Goal: Use online tool/utility: Utilize a website feature to perform a specific function

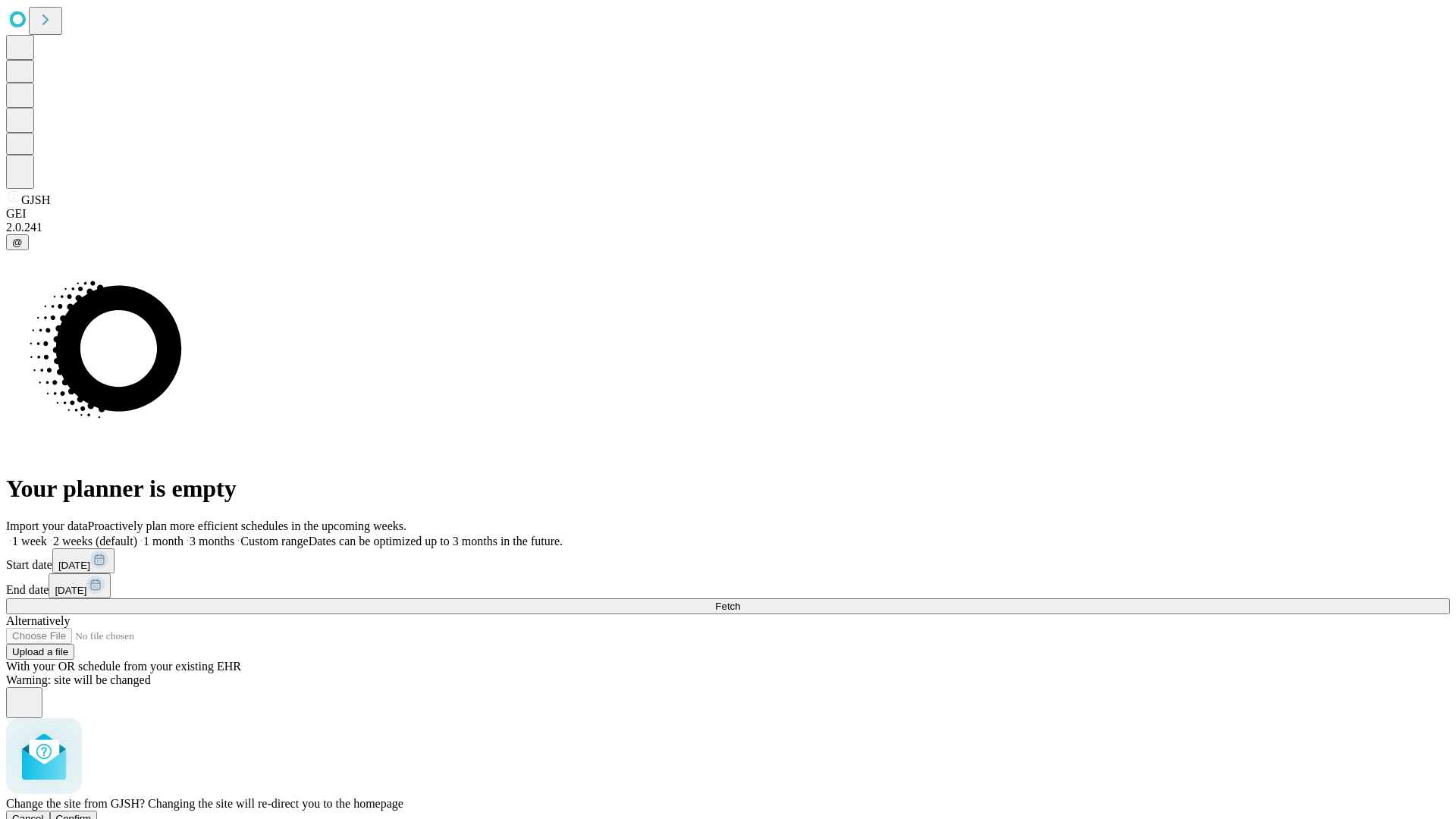
click at [91, 813] on span "Confirm" at bounding box center [73, 818] width 35 height 12
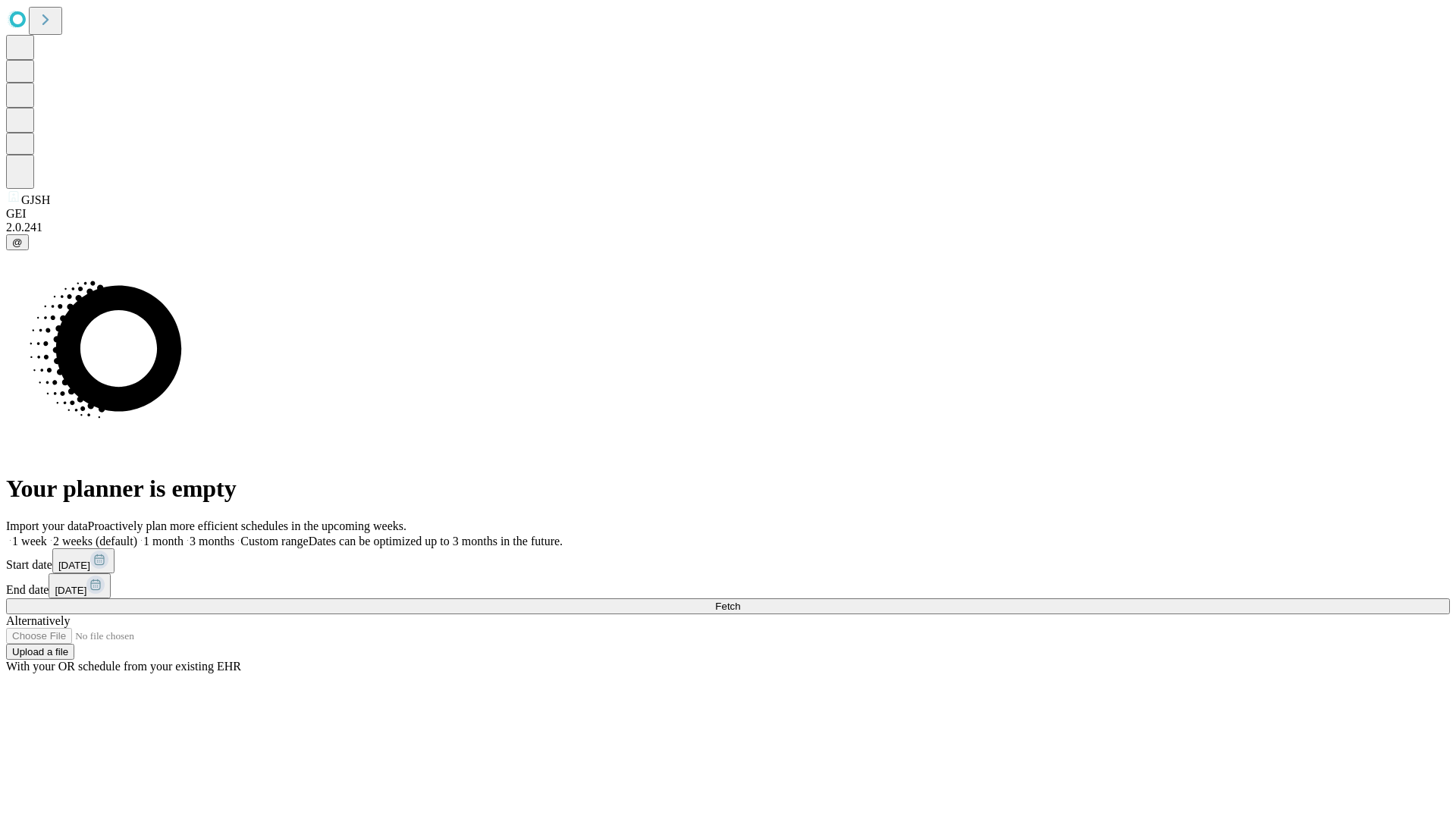
click at [184, 535] on label "1 month" at bounding box center [160, 541] width 46 height 13
click at [740, 601] on span "Fetch" at bounding box center [728, 606] width 25 height 12
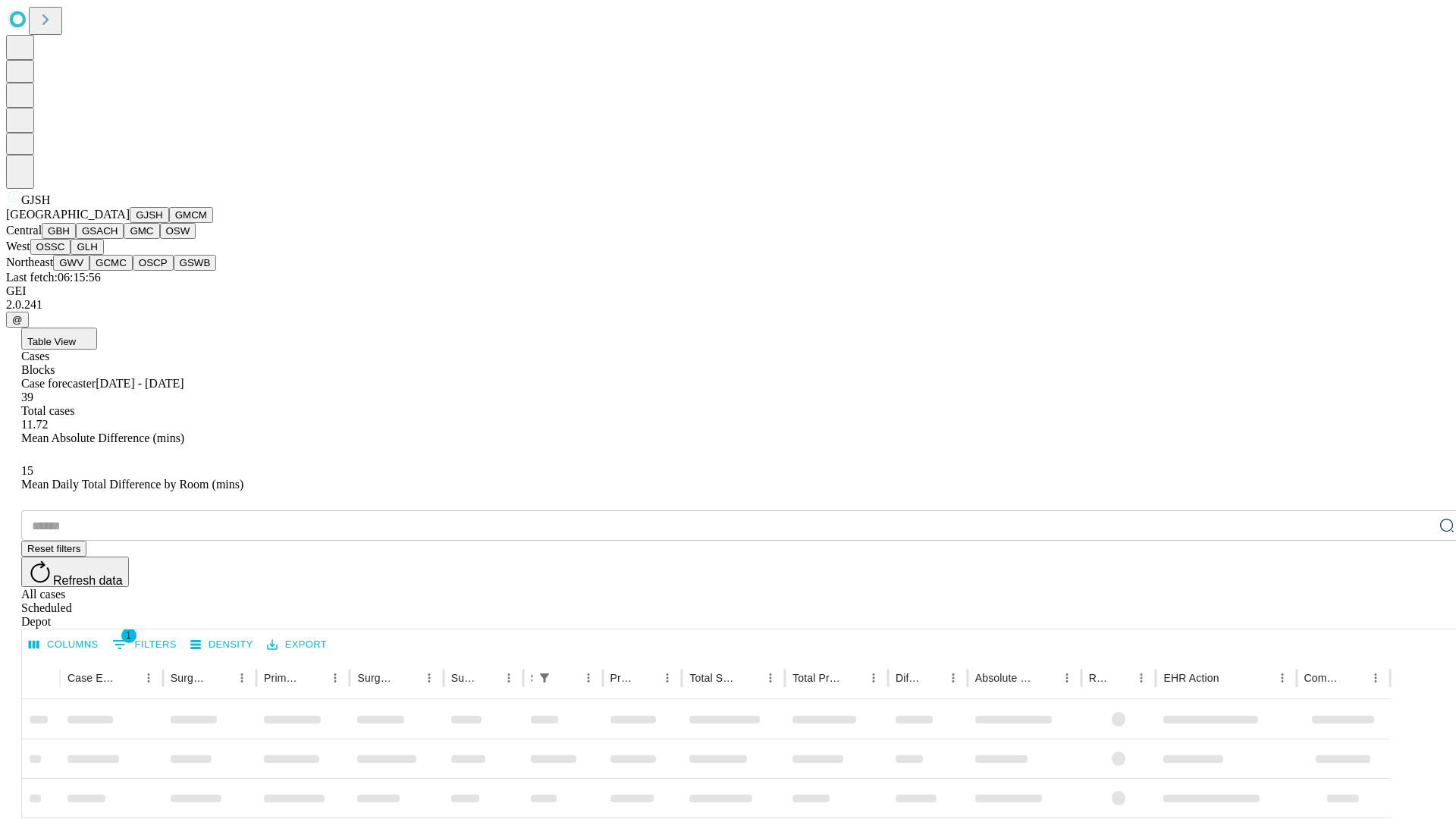
click at [169, 223] on button "GMCM" at bounding box center [191, 215] width 44 height 16
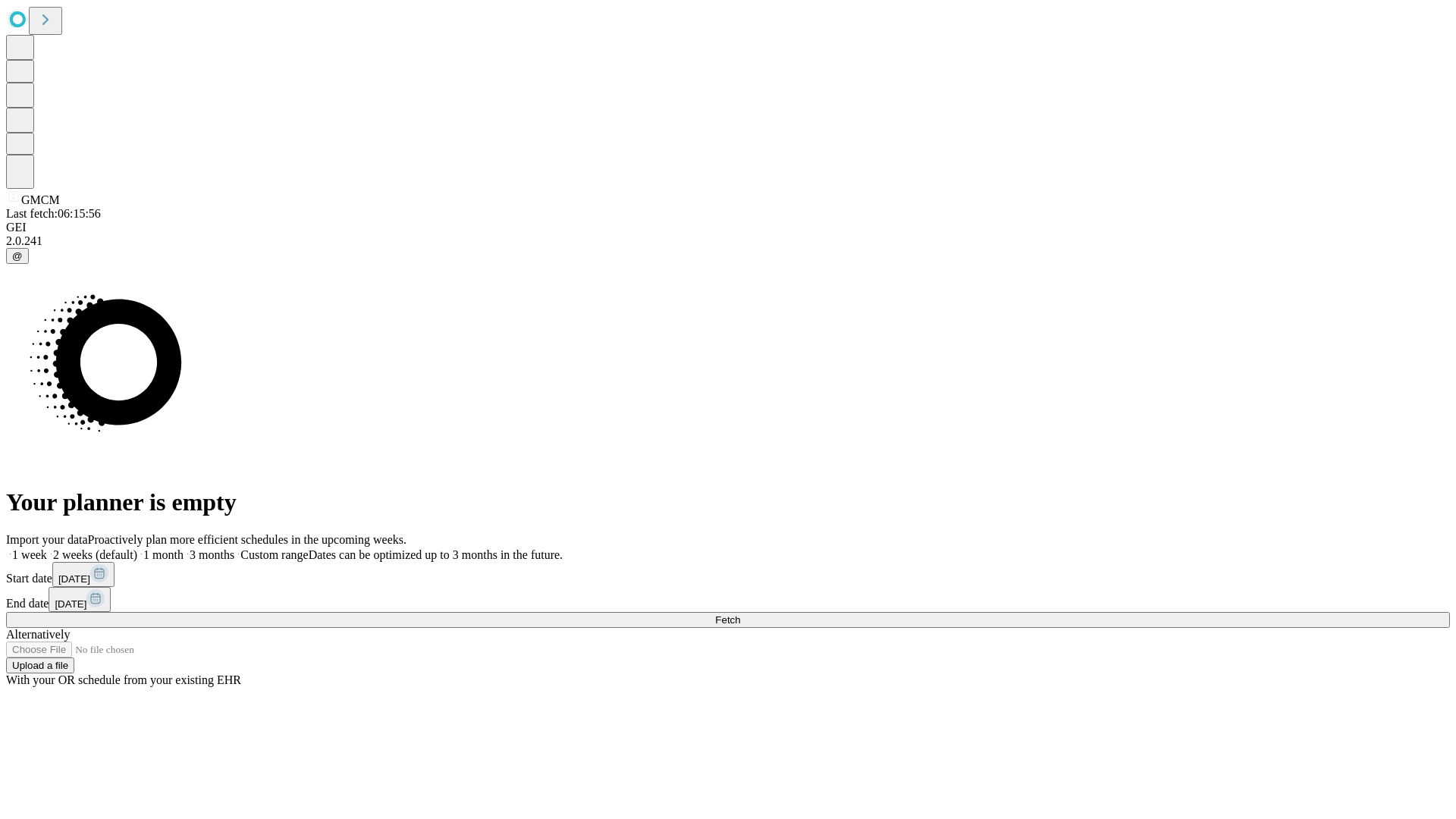
click at [184, 548] on label "1 month" at bounding box center [160, 555] width 46 height 13
click at [740, 614] on span "Fetch" at bounding box center [728, 620] width 25 height 12
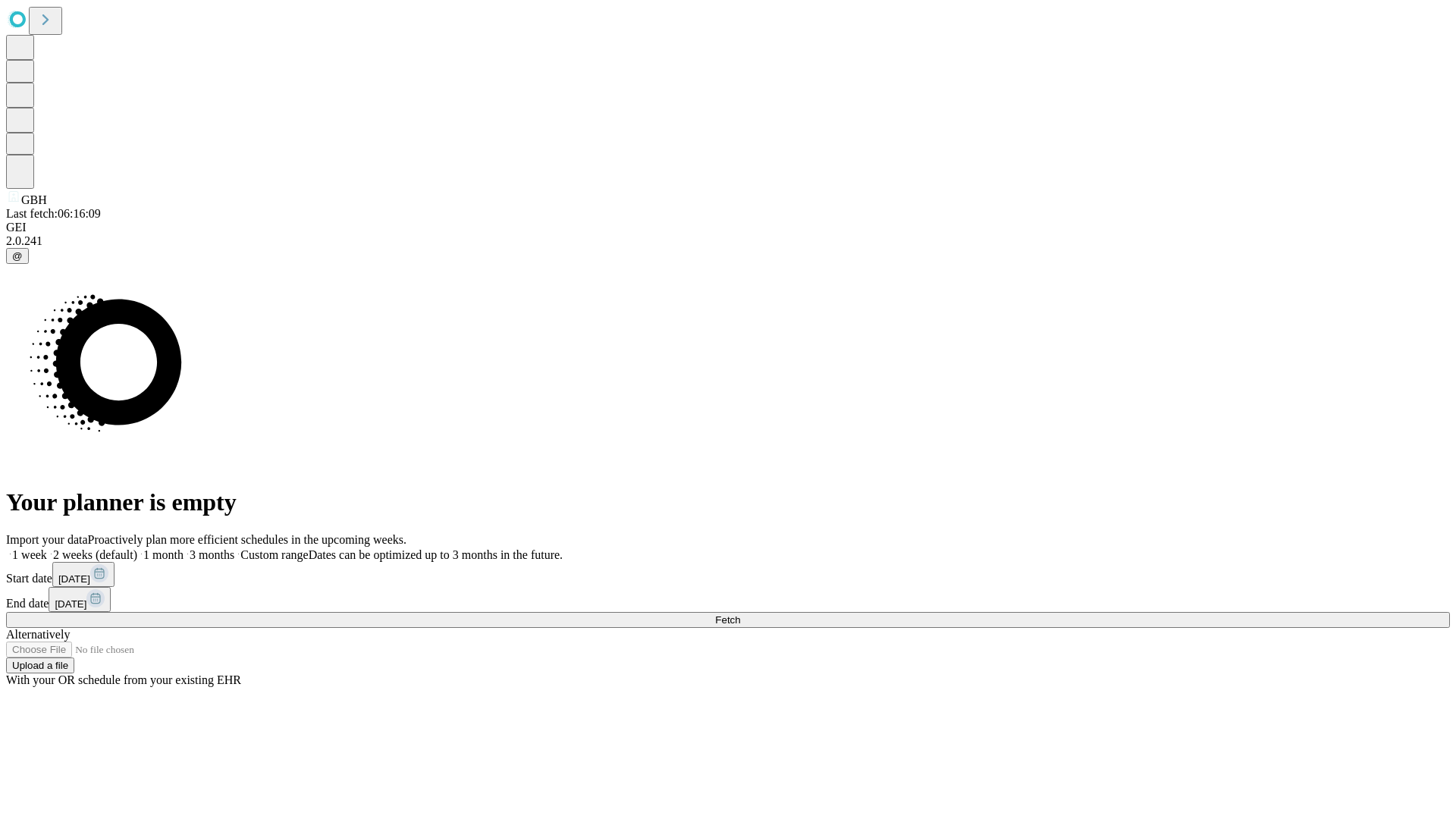
click at [184, 548] on label "1 month" at bounding box center [160, 555] width 46 height 13
click at [740, 614] on span "Fetch" at bounding box center [728, 620] width 25 height 12
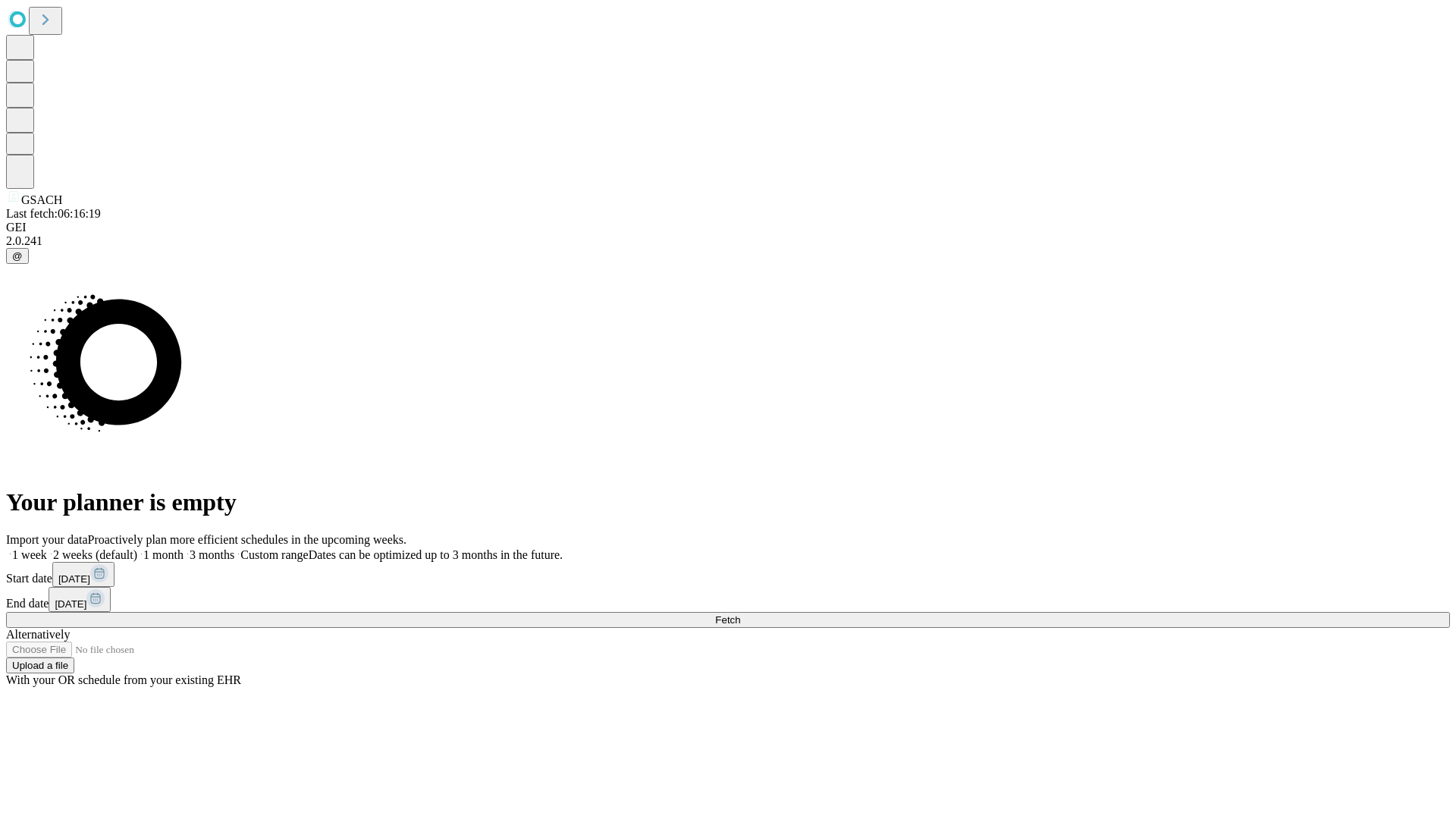
click at [184, 548] on label "1 month" at bounding box center [160, 555] width 46 height 13
click at [740, 614] on span "Fetch" at bounding box center [728, 620] width 25 height 12
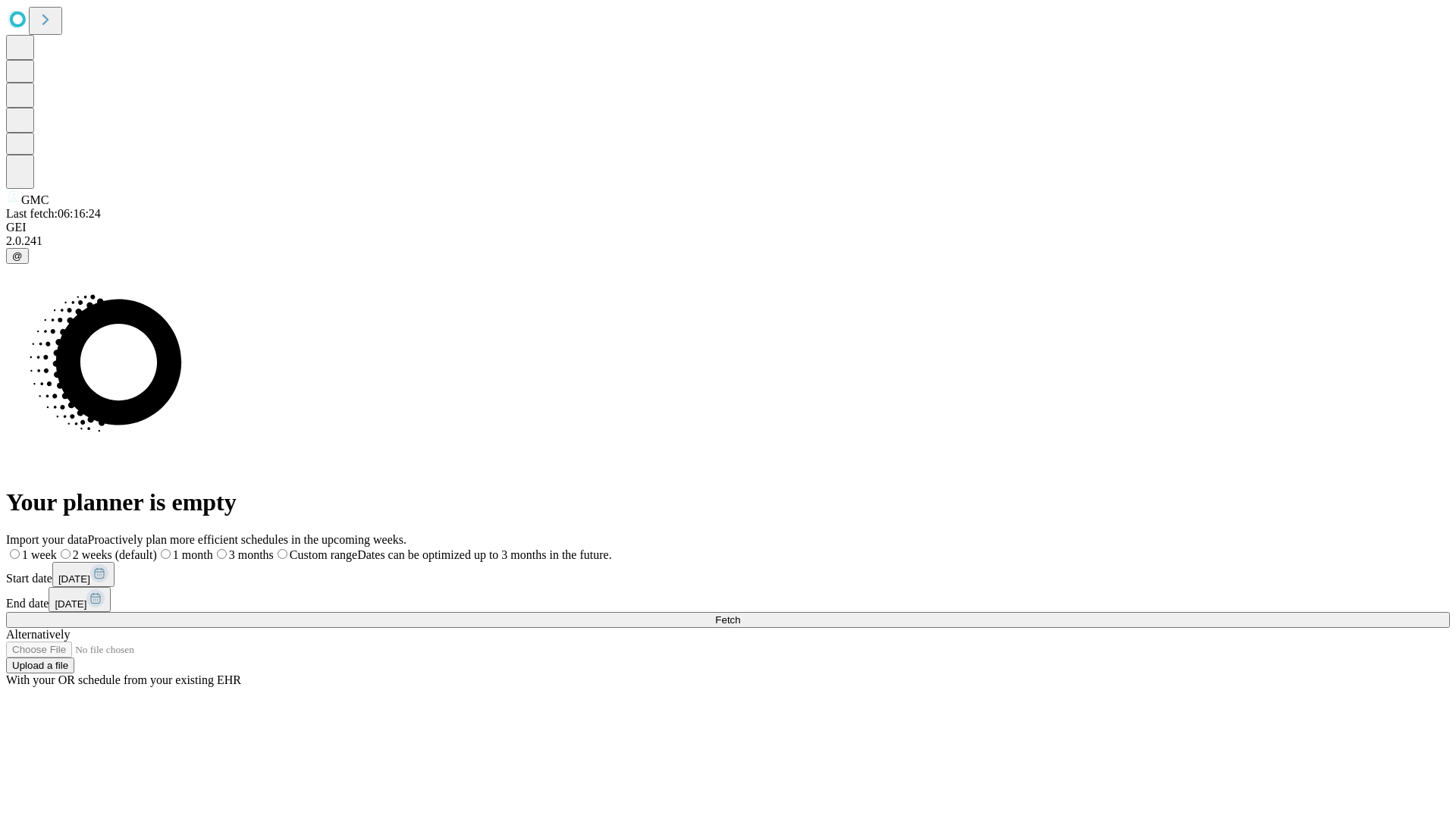
click at [213, 548] on label "1 month" at bounding box center [185, 555] width 56 height 13
click at [740, 614] on span "Fetch" at bounding box center [728, 620] width 25 height 12
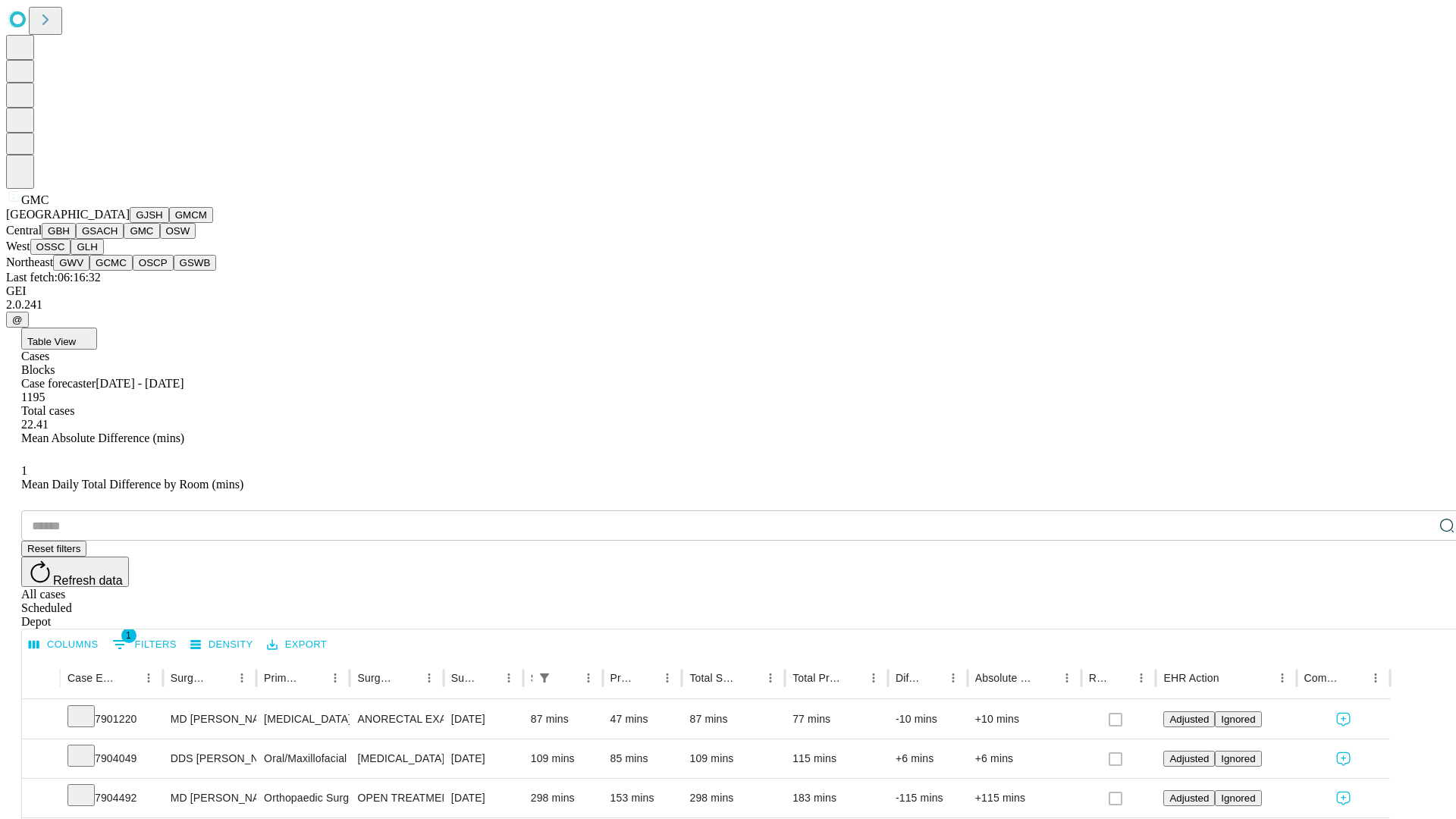
click at [160, 239] on button "OSW" at bounding box center [178, 231] width 36 height 16
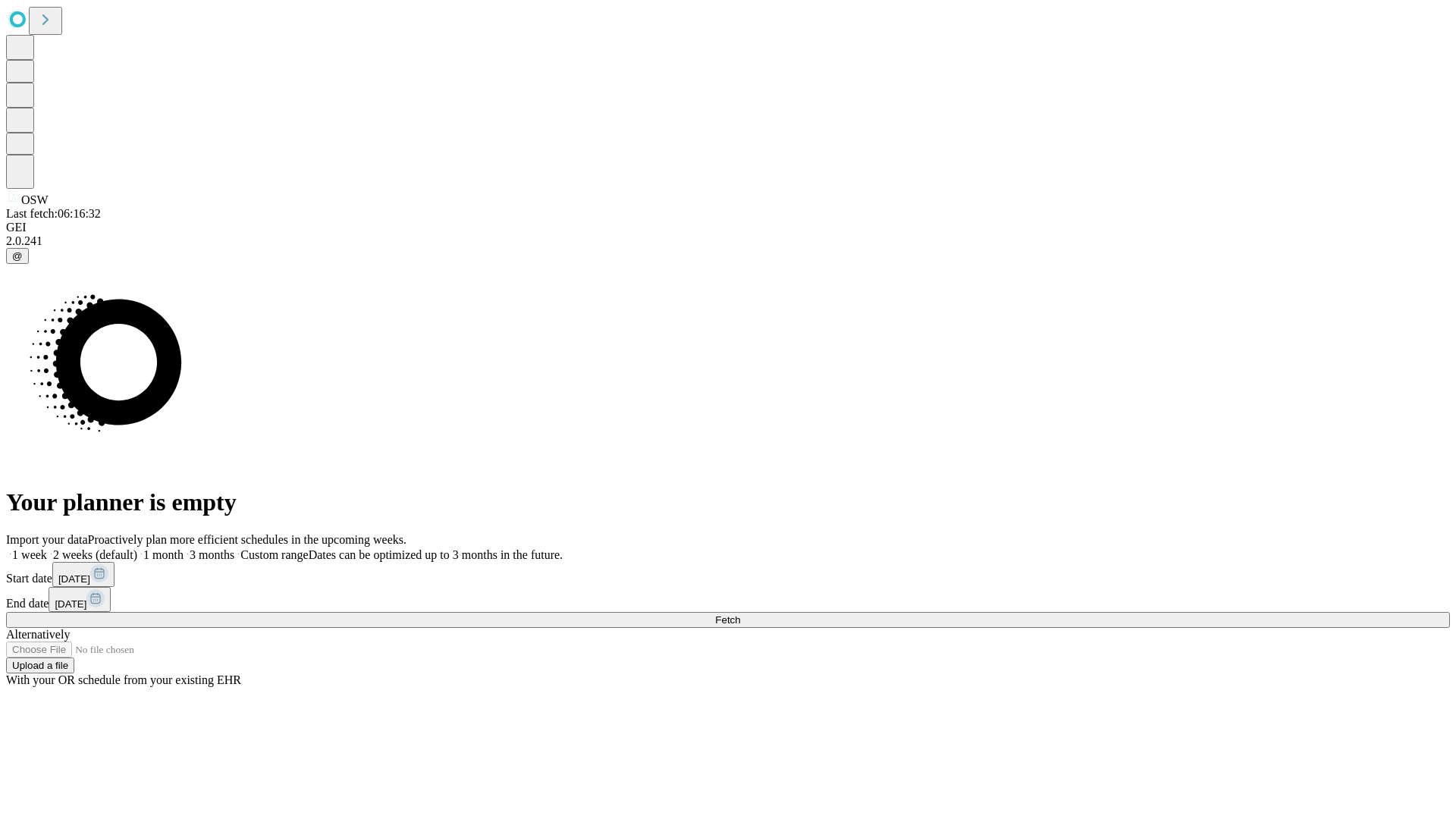
click at [184, 548] on label "1 month" at bounding box center [160, 555] width 46 height 13
click at [740, 614] on span "Fetch" at bounding box center [728, 620] width 25 height 12
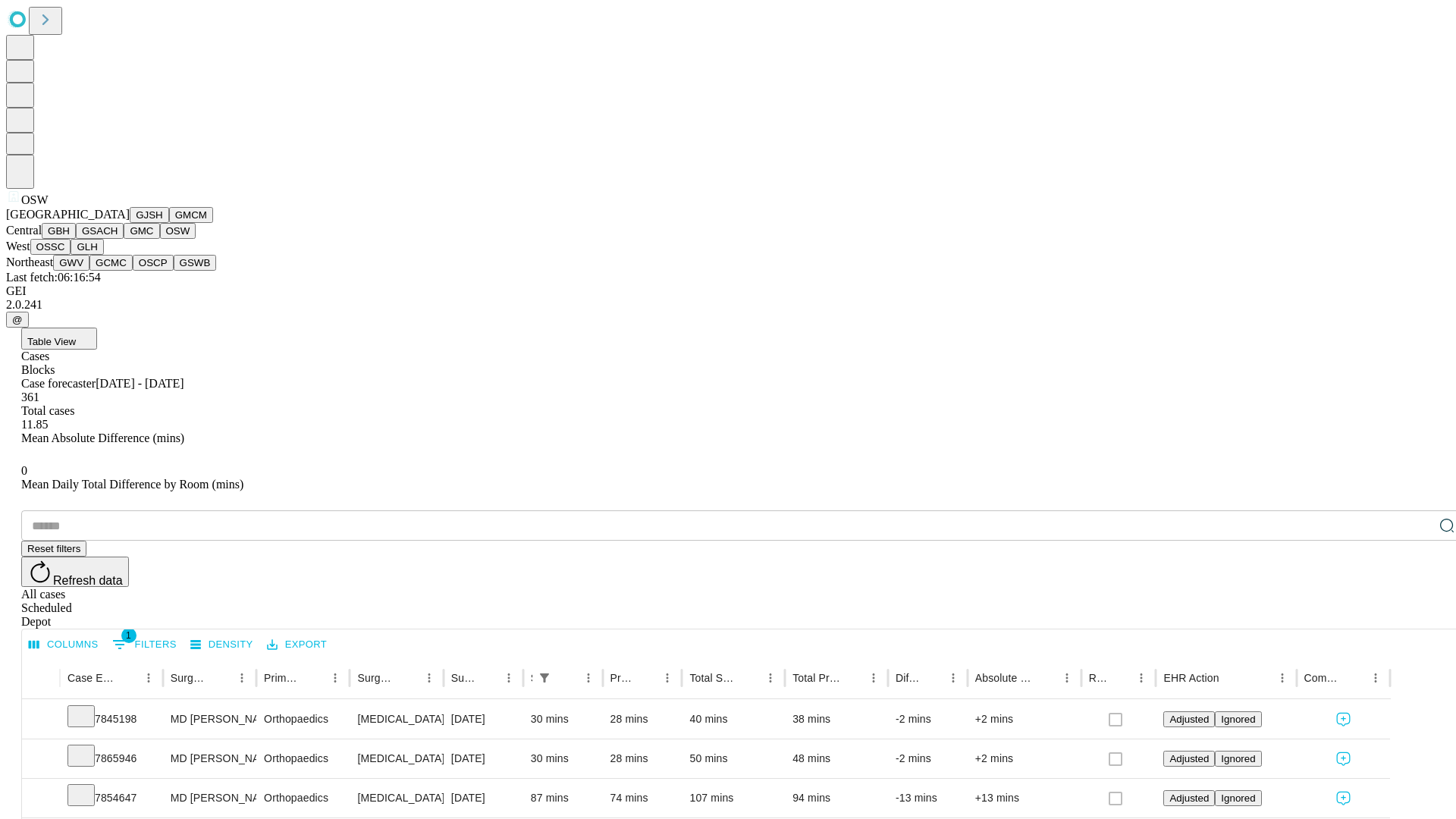
click at [71, 255] on button "OSSC" at bounding box center [51, 247] width 41 height 16
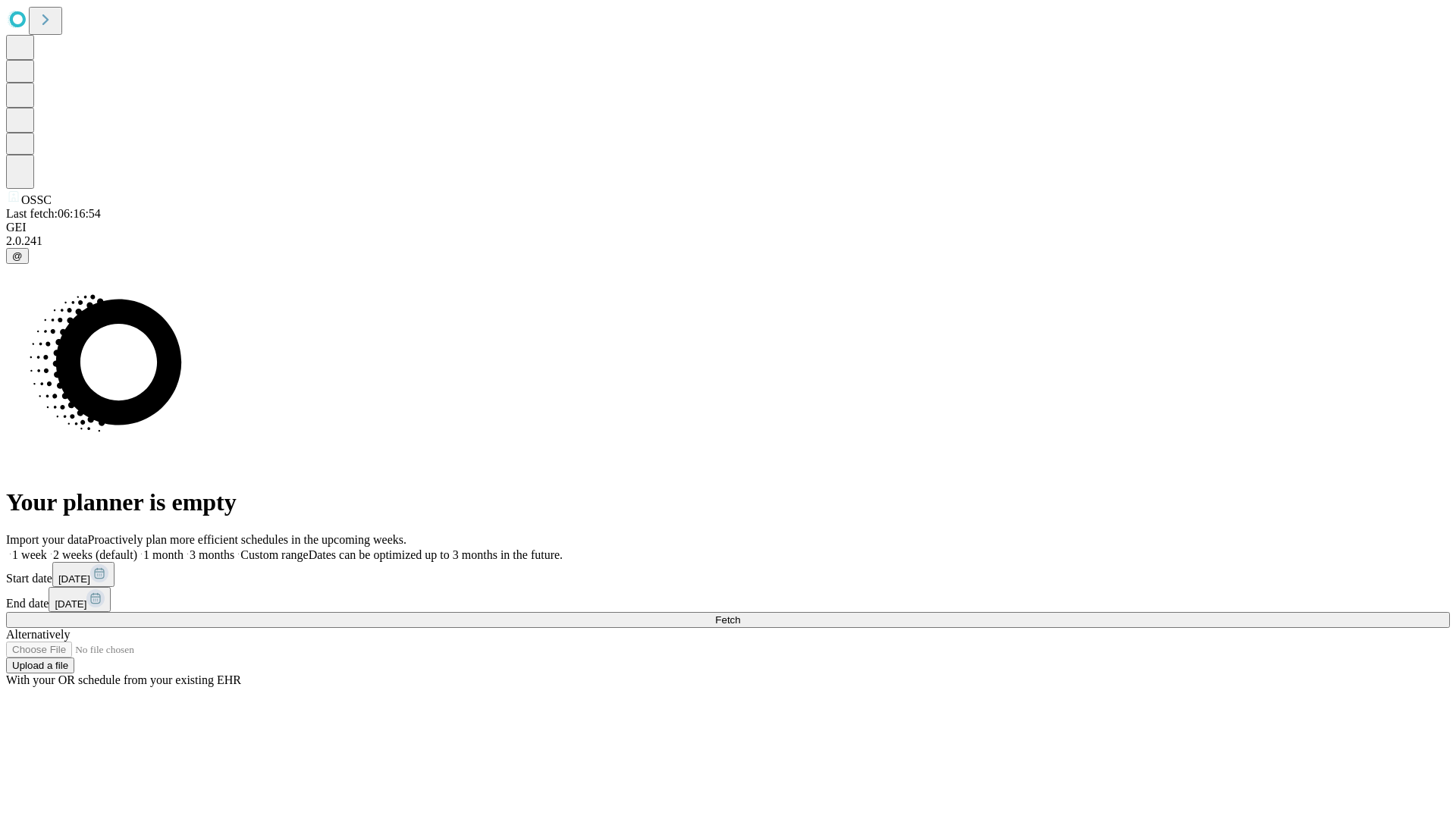
click at [184, 548] on label "1 month" at bounding box center [160, 555] width 46 height 13
click at [740, 614] on span "Fetch" at bounding box center [728, 620] width 25 height 12
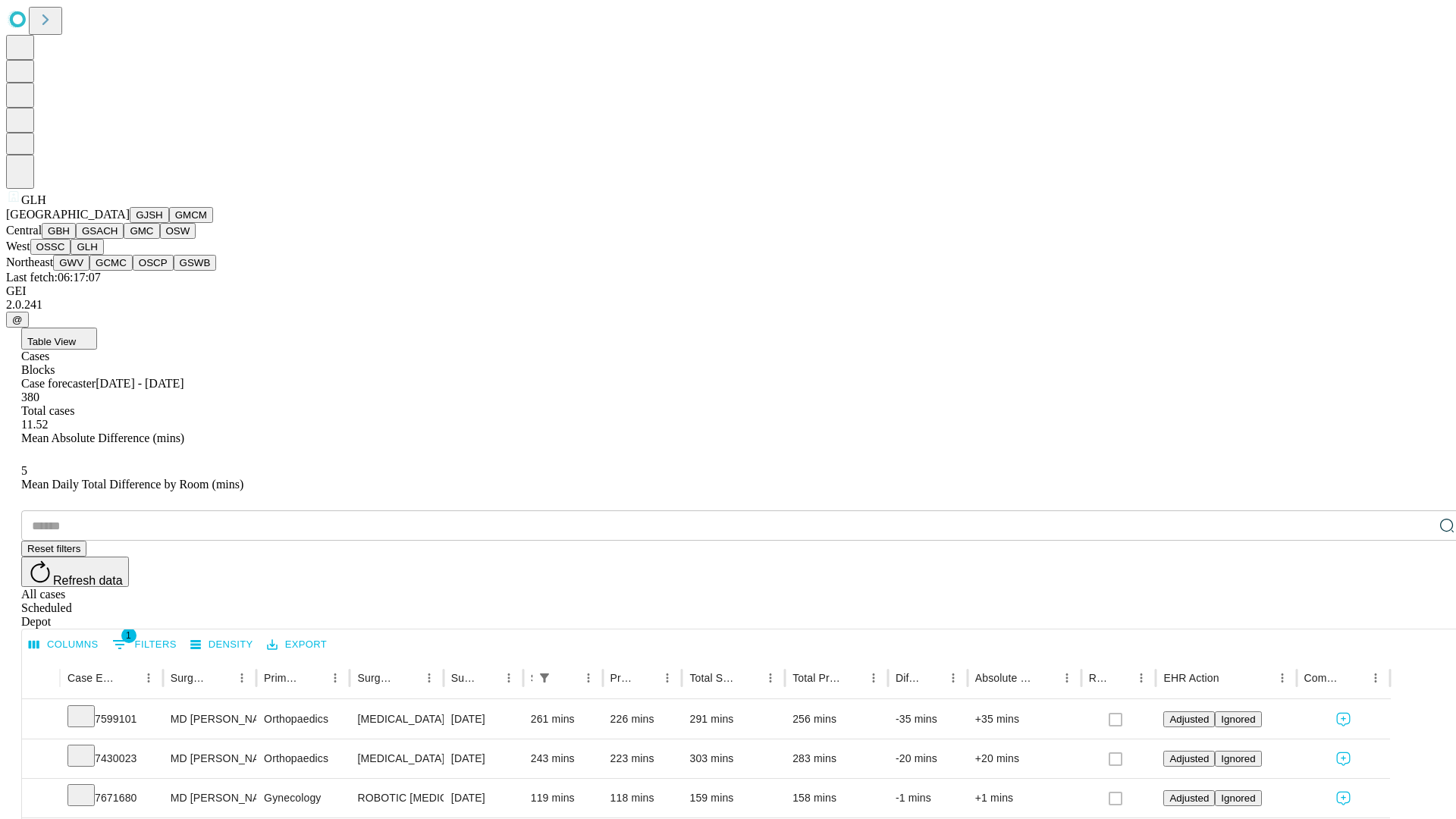
click at [90, 271] on button "GWV" at bounding box center [71, 263] width 36 height 16
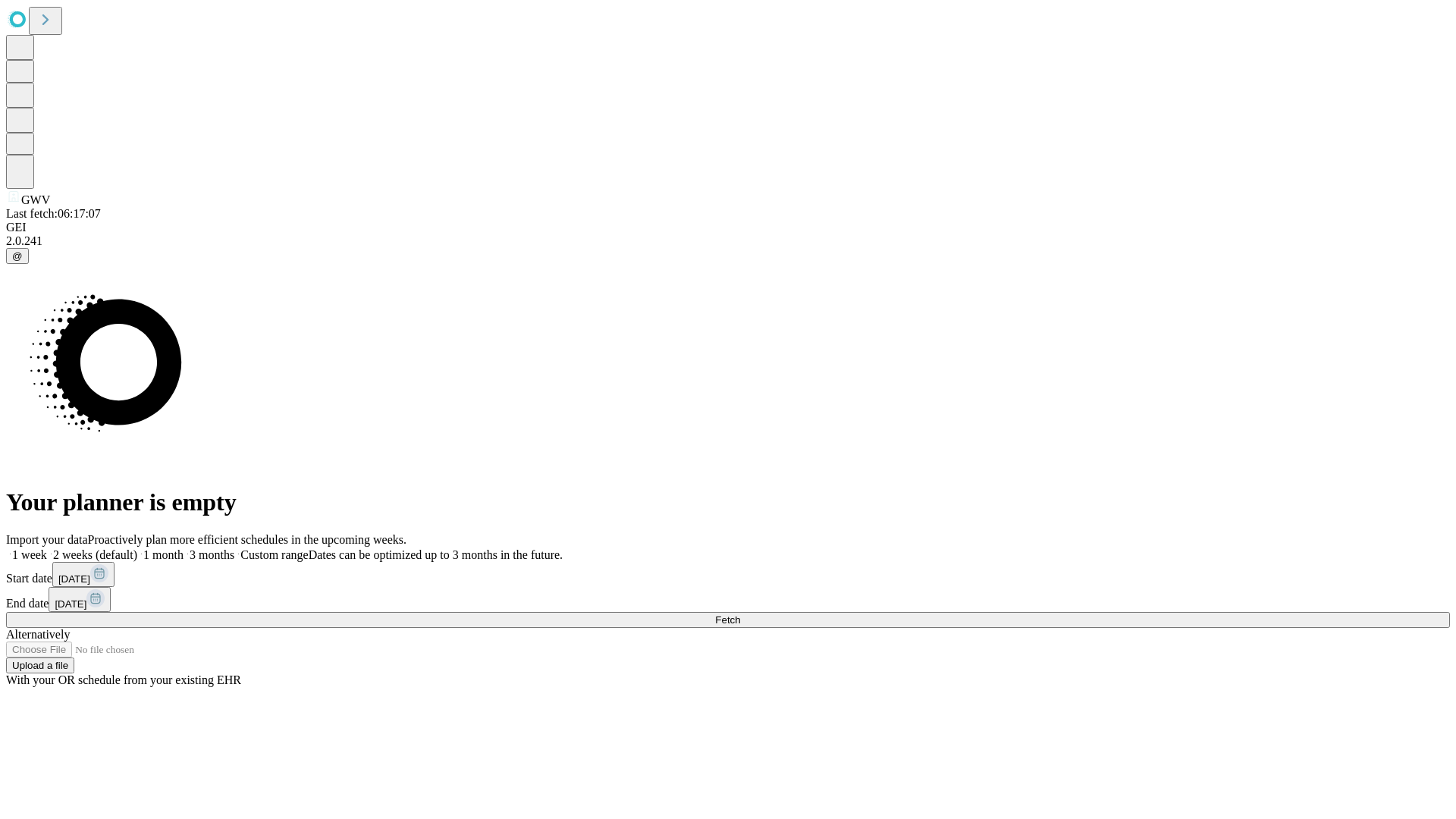
click at [184, 548] on label "1 month" at bounding box center [160, 555] width 46 height 13
click at [740, 614] on span "Fetch" at bounding box center [728, 620] width 25 height 12
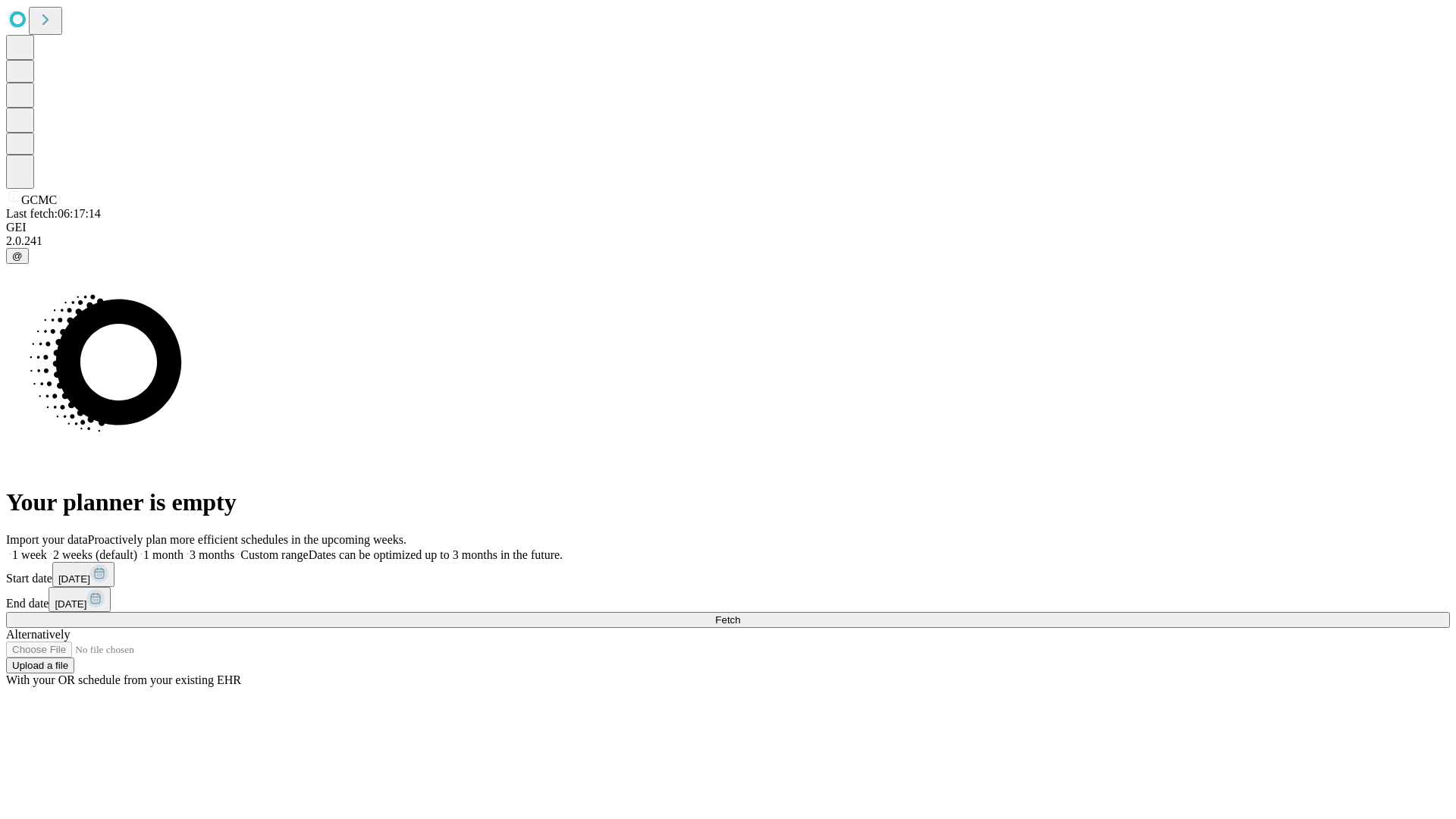
click at [740, 614] on span "Fetch" at bounding box center [728, 620] width 25 height 12
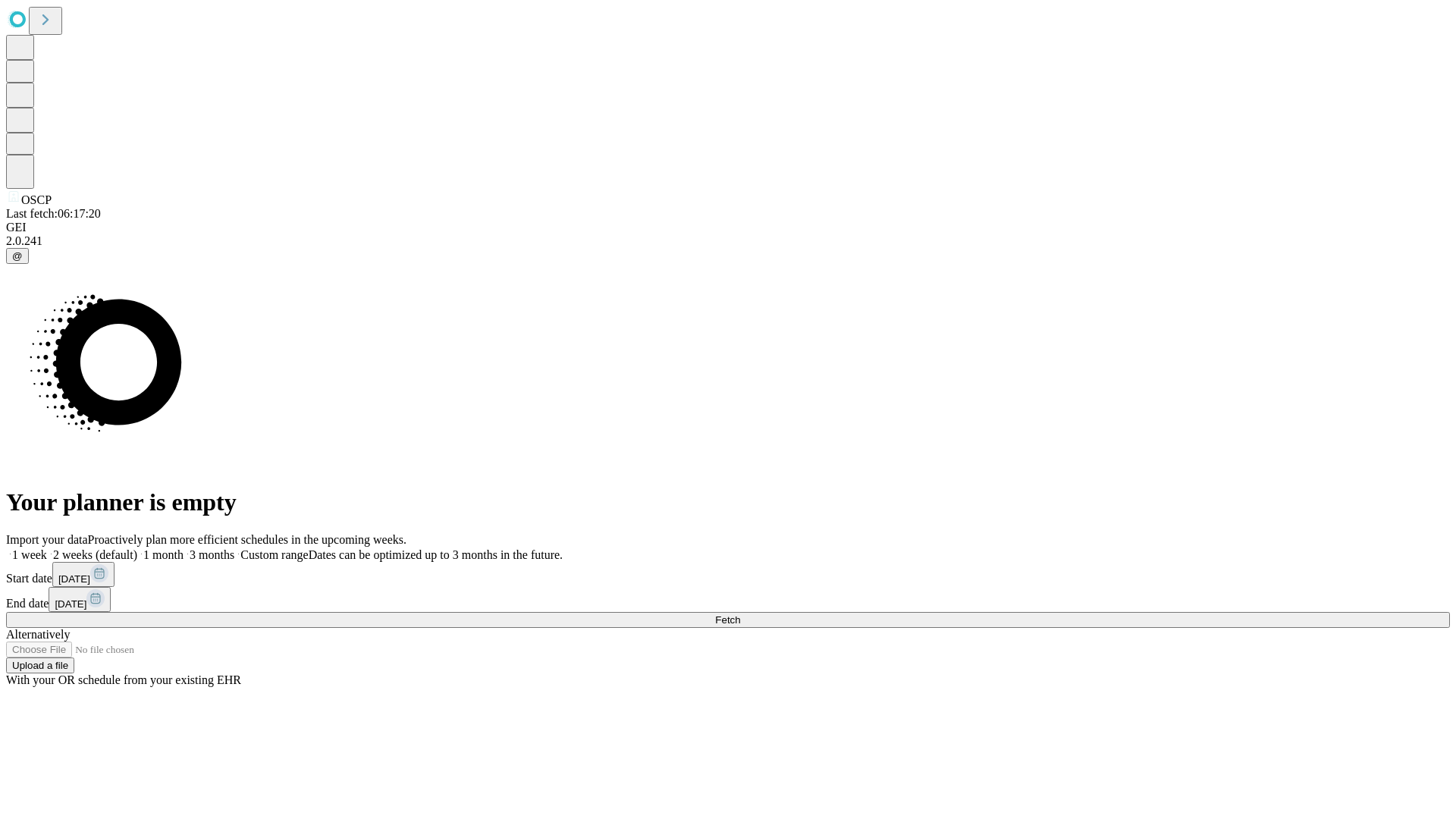
click at [740, 614] on span "Fetch" at bounding box center [728, 620] width 25 height 12
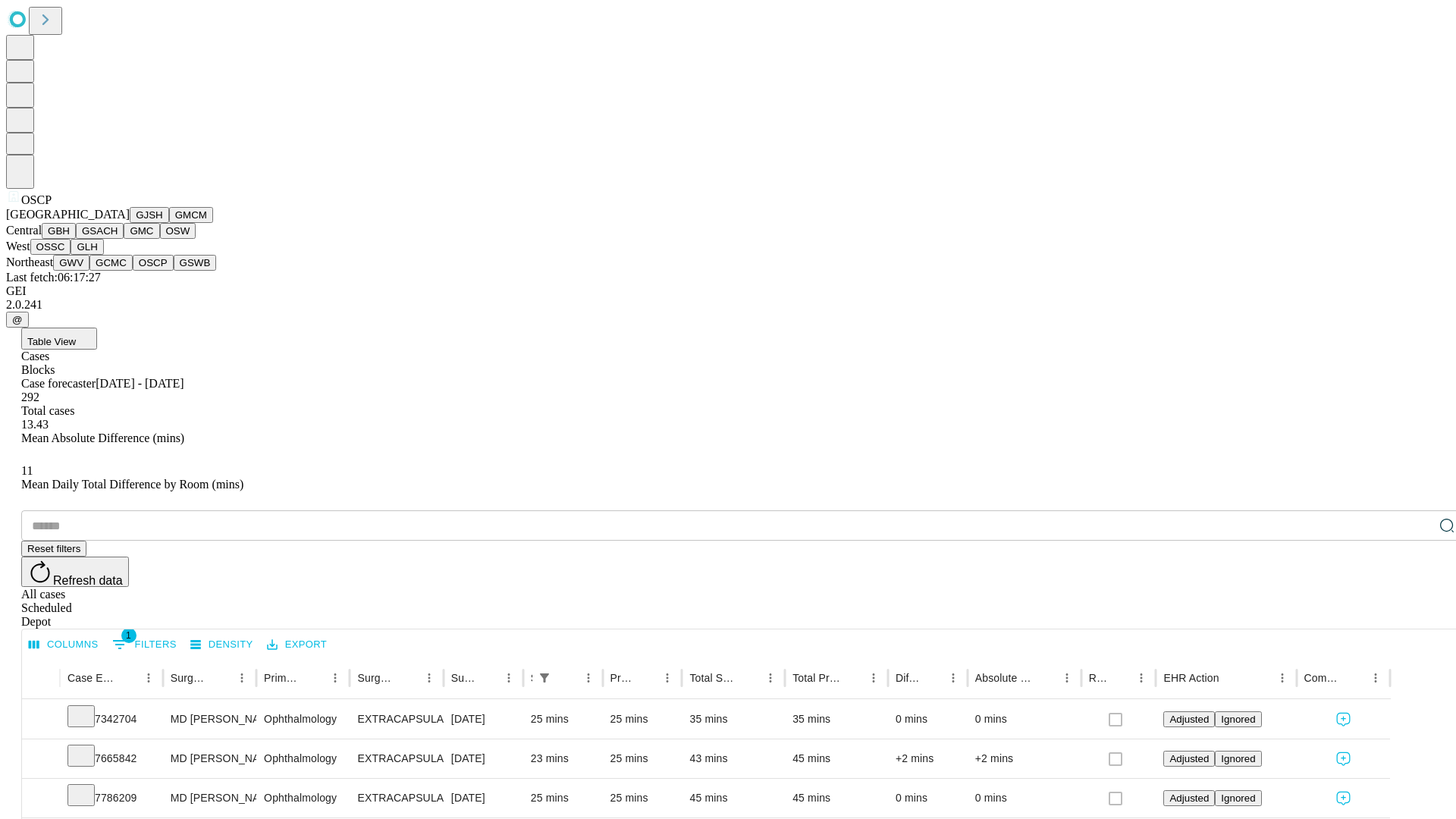
click at [174, 271] on button "GSWB" at bounding box center [195, 263] width 43 height 16
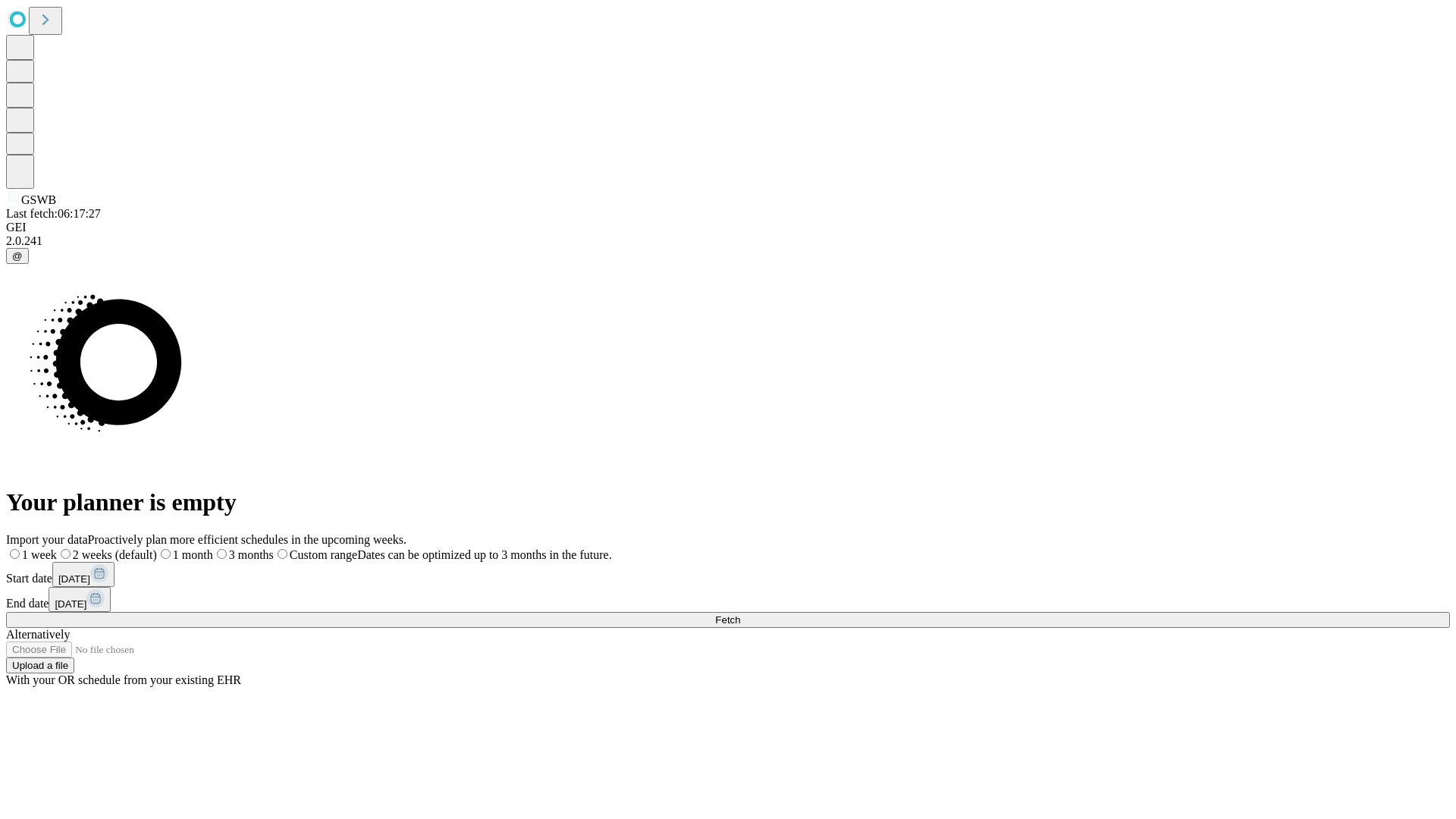
click at [213, 548] on label "1 month" at bounding box center [185, 555] width 56 height 13
click at [740, 614] on span "Fetch" at bounding box center [728, 620] width 25 height 12
